Goal: Task Accomplishment & Management: Use online tool/utility

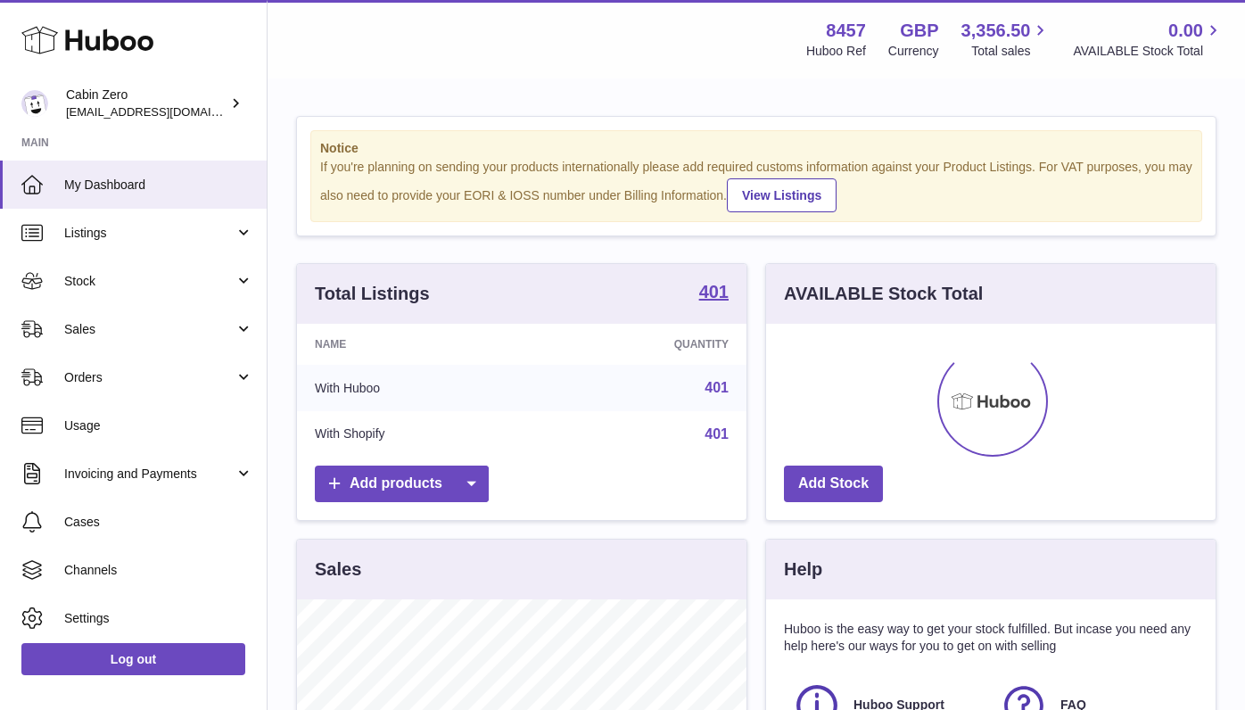
scroll to position [278, 450]
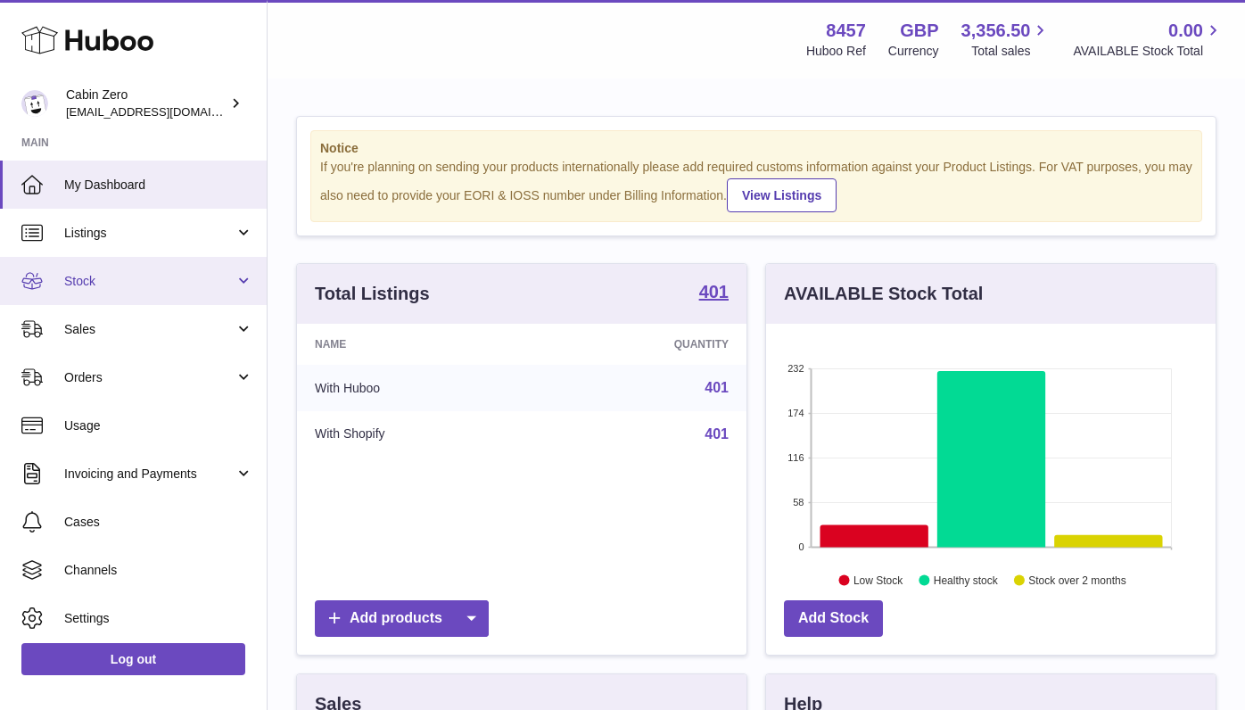
click at [227, 279] on span "Stock" at bounding box center [149, 281] width 170 height 17
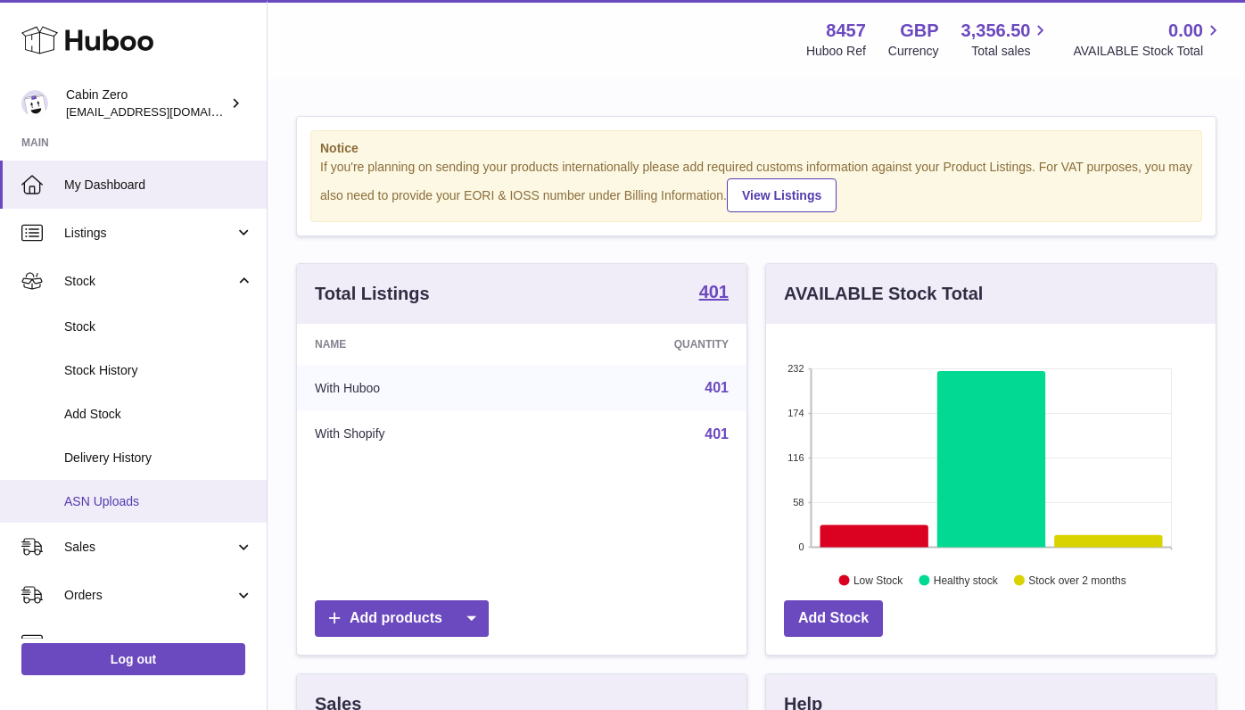
click at [162, 493] on span "ASN Uploads" at bounding box center [158, 501] width 189 height 17
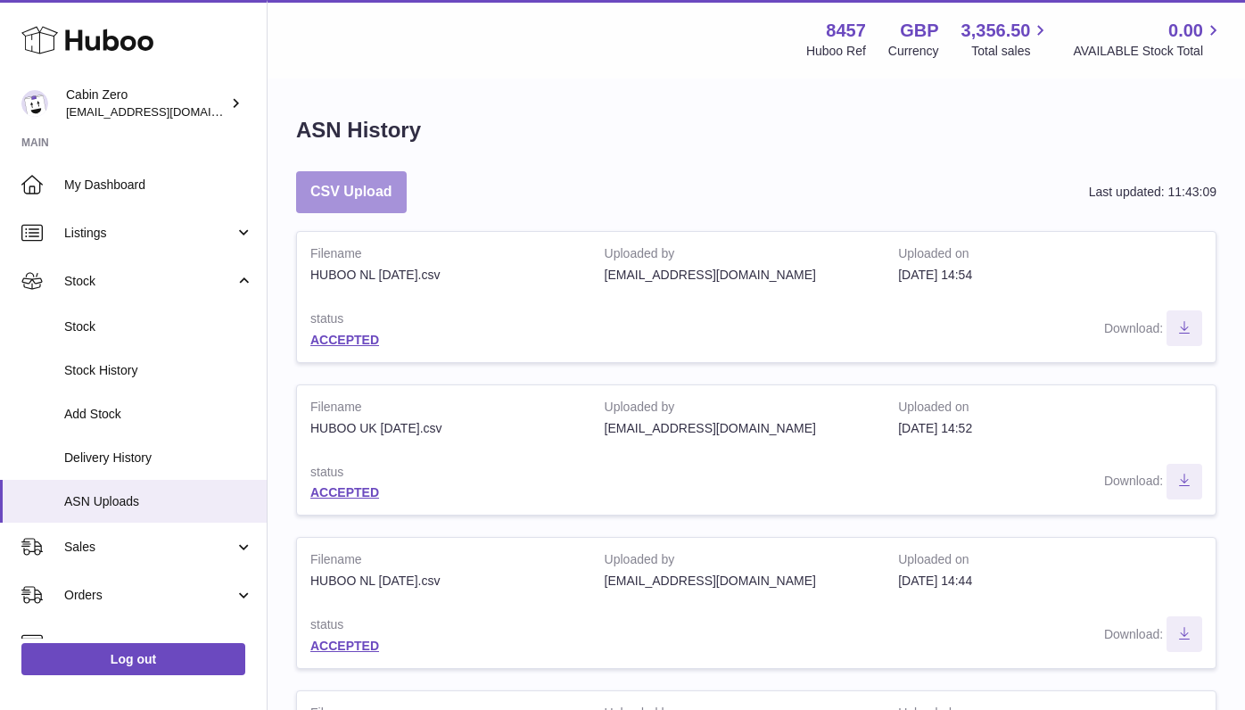
click at [372, 186] on button "CSV Upload" at bounding box center [351, 192] width 111 height 42
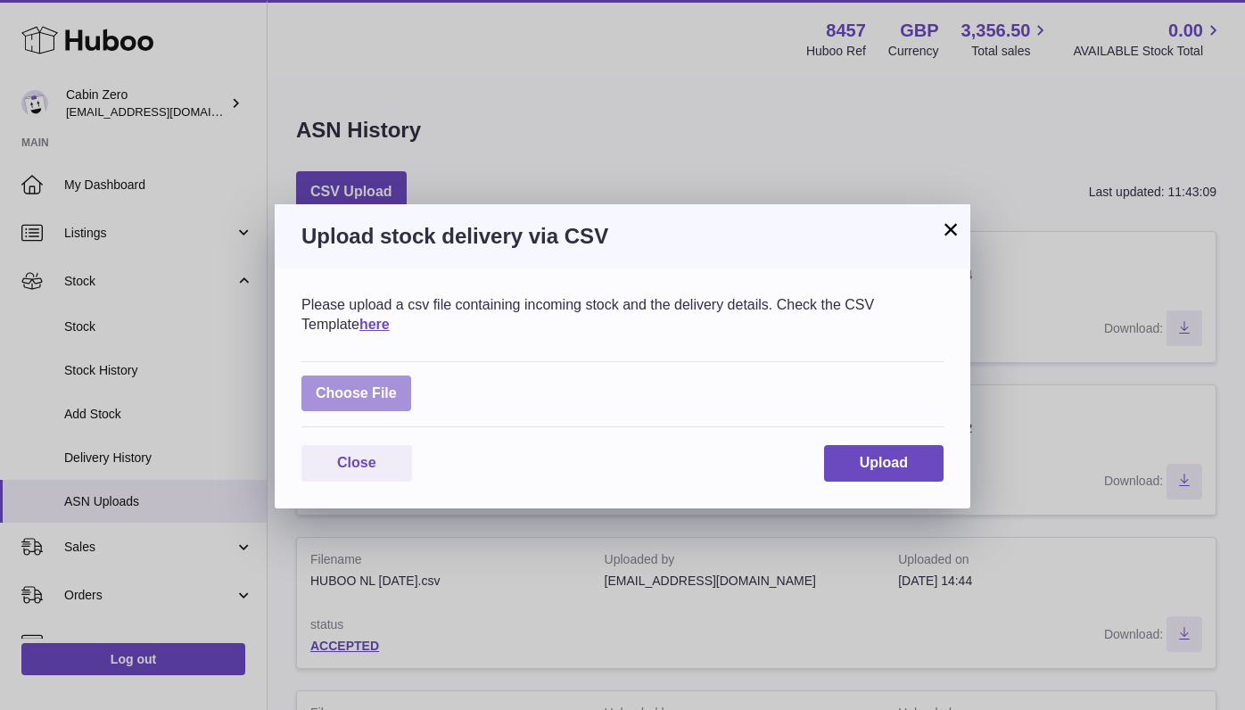
click at [393, 375] on label at bounding box center [356, 393] width 110 height 37
click at [397, 384] on input "file" at bounding box center [397, 384] width 1 height 1
type input "**********"
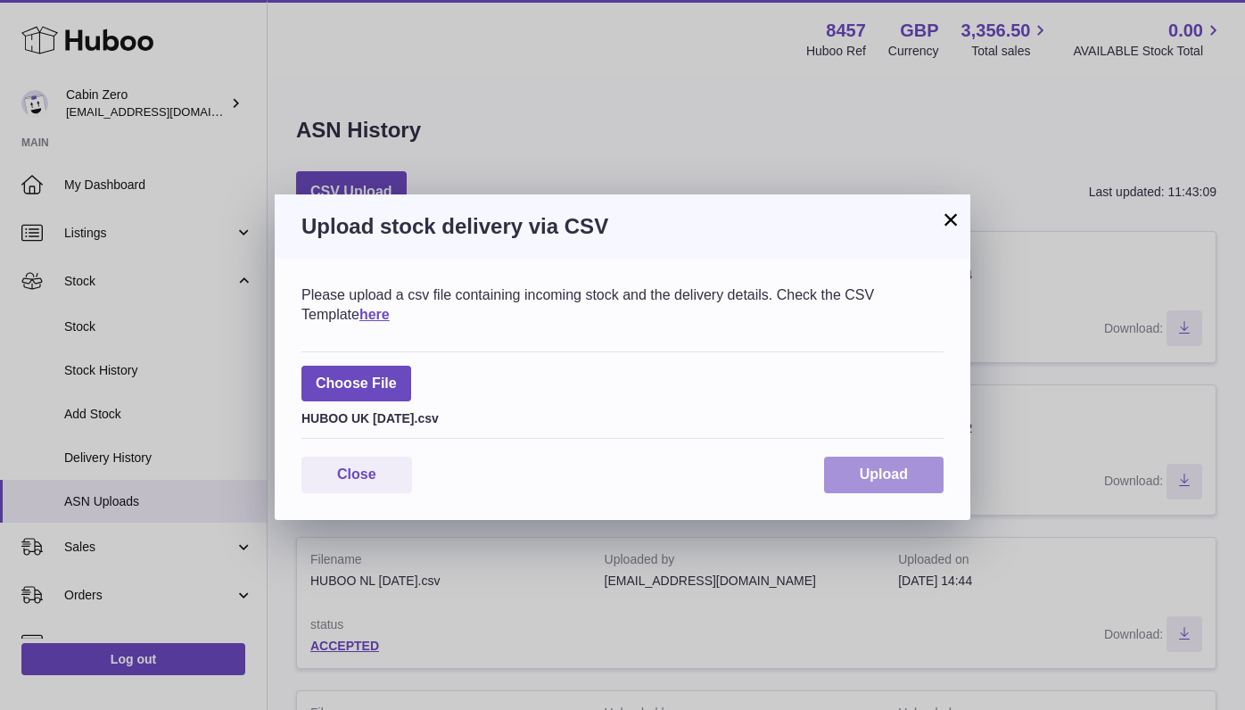
click at [913, 474] on button "Upload" at bounding box center [884, 475] width 120 height 37
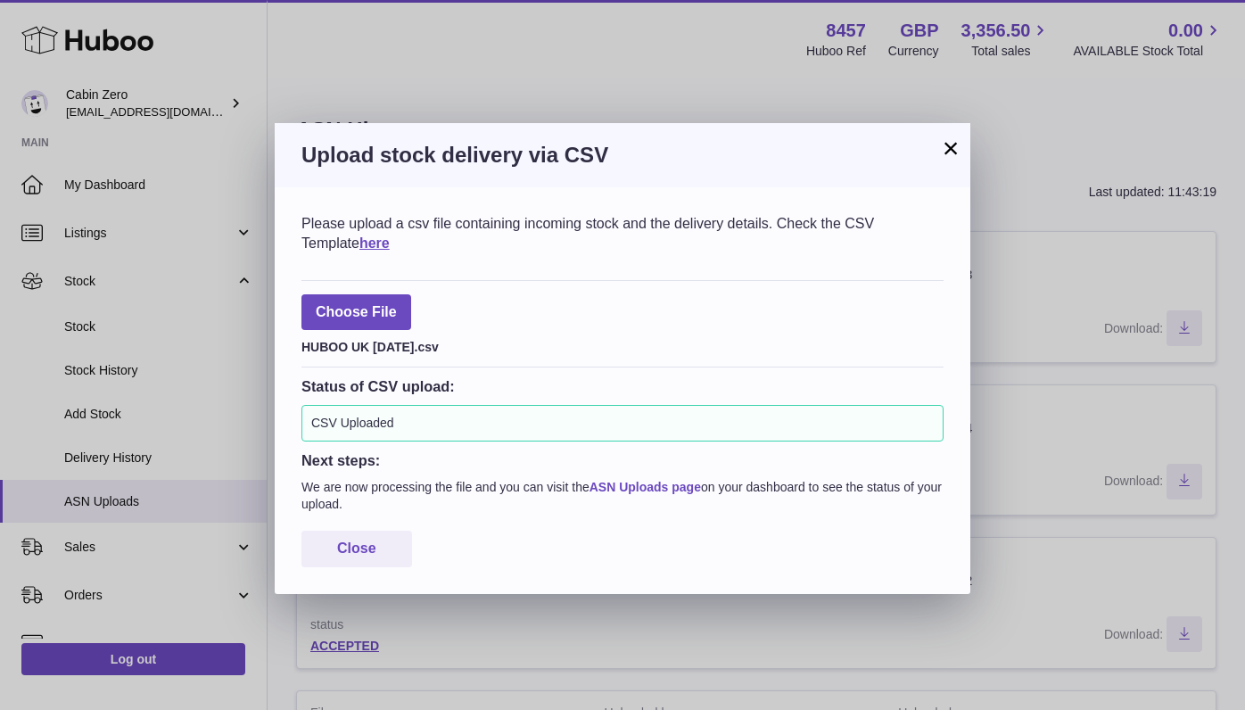
click at [633, 487] on link "ASN Uploads page" at bounding box center [645, 487] width 111 height 14
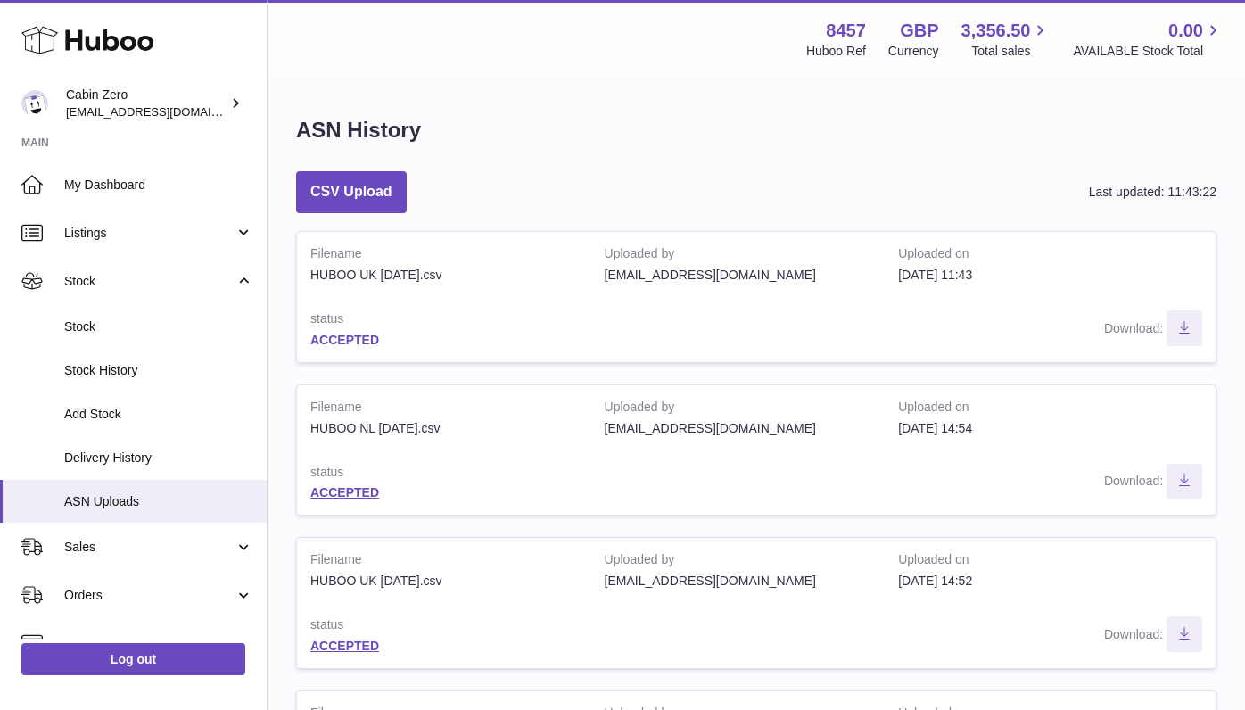
click at [339, 333] on link "ACCEPTED" at bounding box center [344, 340] width 69 height 14
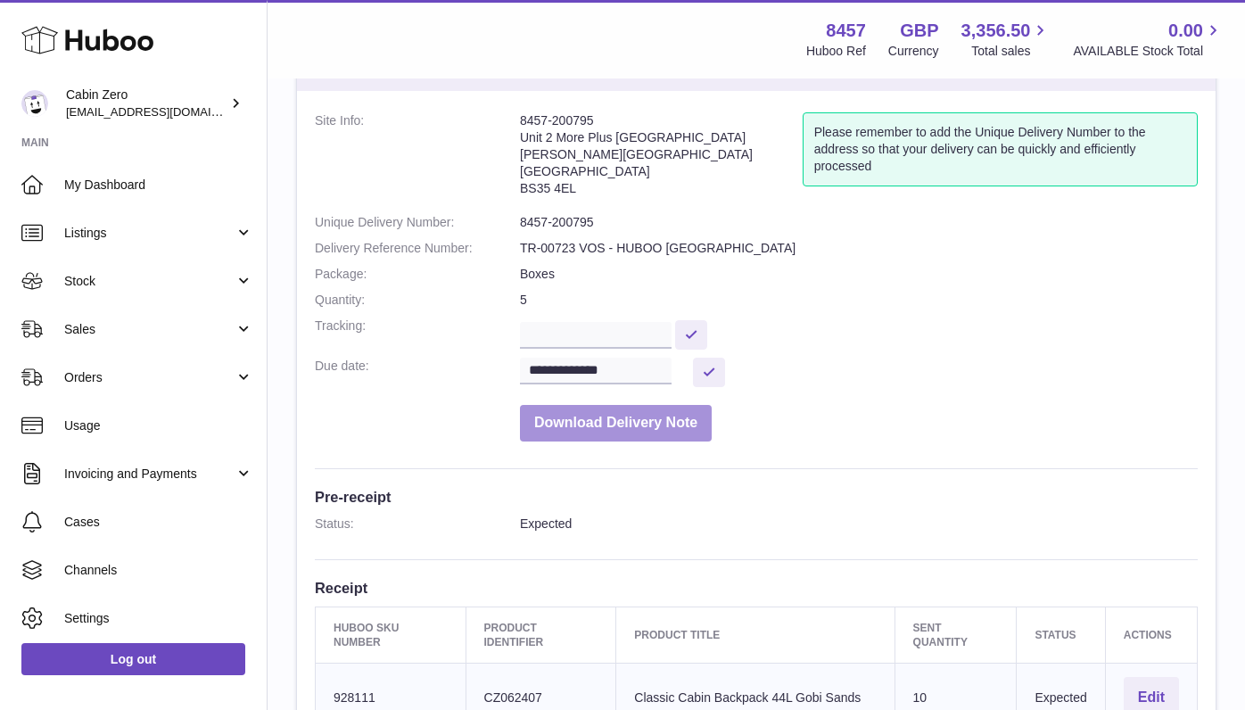
scroll to position [51, 0]
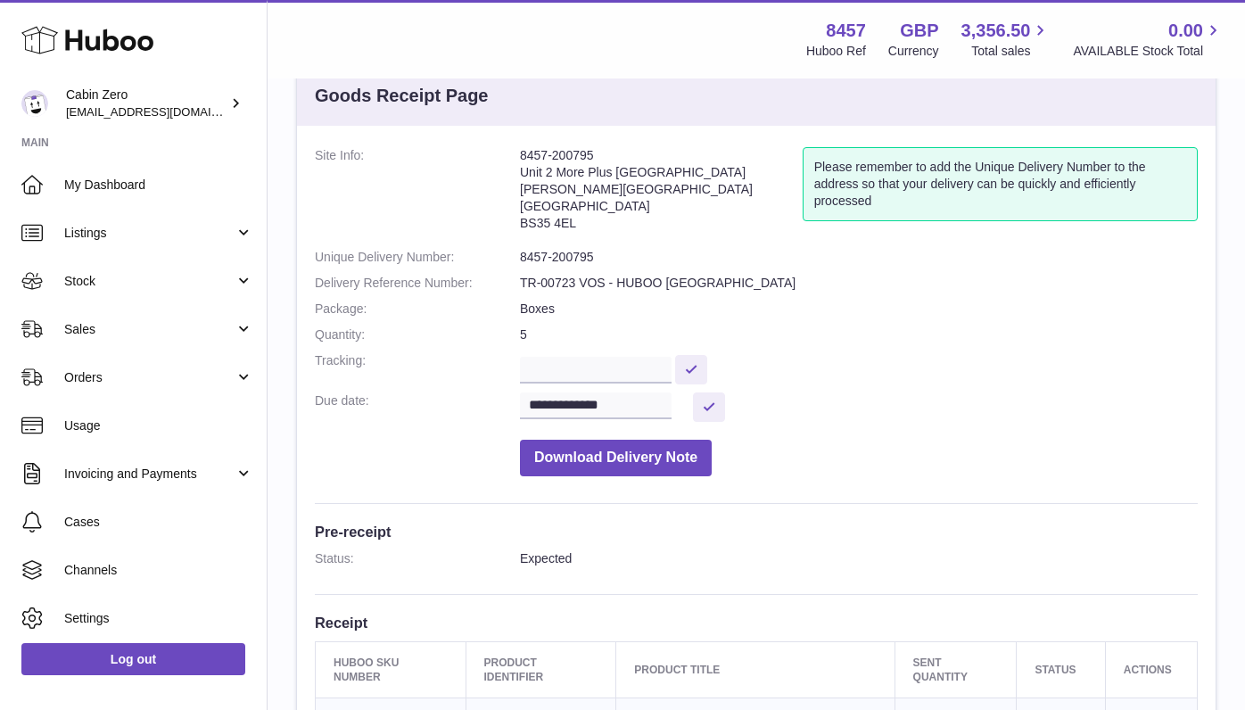
drag, startPoint x: 521, startPoint y: 157, endPoint x: 622, endPoint y: 158, distance: 100.8
click at [623, 158] on address "8457-200795 Unit 2 More Plus Central Park Hudson Ave Severn Beach BS35 4EL" at bounding box center [661, 193] width 283 height 93
copy address "8457-200795"
